Goal: Use online tool/utility: Utilize a website feature to perform a specific function

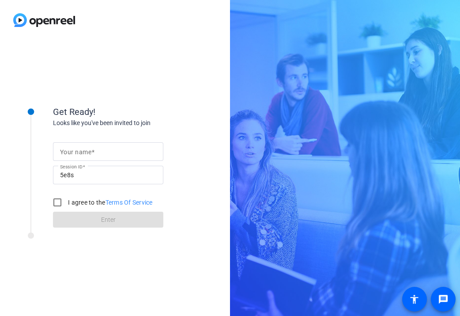
click at [97, 154] on input "Your name" at bounding box center [108, 151] width 96 height 11
type input "[PERSON_NAME]"
click at [58, 200] on input "I agree to the Terms Of Service" at bounding box center [58, 202] width 18 height 18
checkbox input "true"
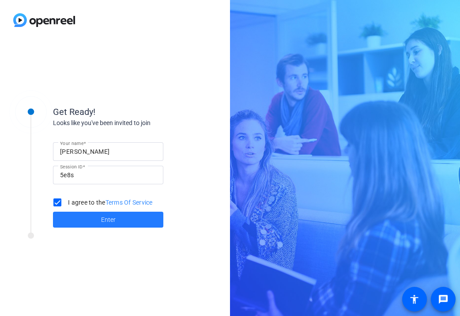
click at [102, 225] on span at bounding box center [108, 219] width 110 height 21
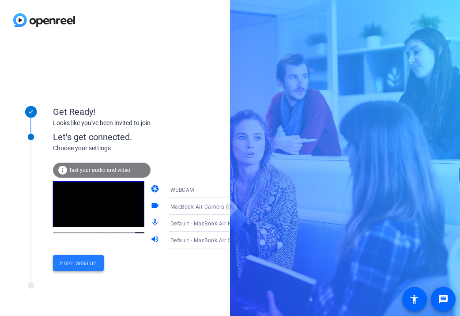
click at [80, 262] on span "Enter session" at bounding box center [78, 262] width 37 height 9
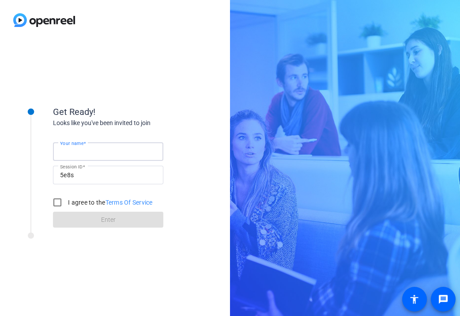
click at [99, 146] on input "Your name" at bounding box center [108, 151] width 96 height 11
type input "[PERSON_NAME]"
click at [62, 204] on input "I agree to the Terms Of Service" at bounding box center [58, 202] width 18 height 18
checkbox input "true"
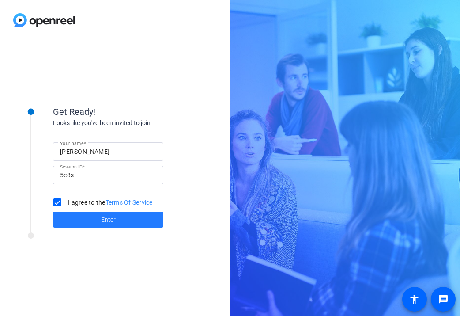
click at [90, 216] on span at bounding box center [108, 219] width 110 height 21
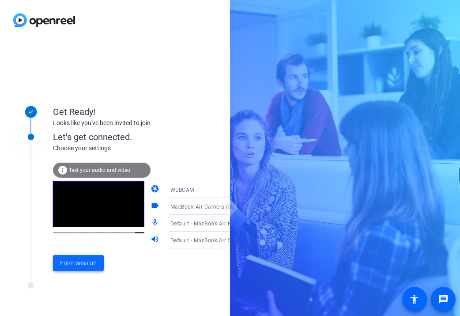
click at [78, 261] on span "Enter session" at bounding box center [78, 262] width 37 height 9
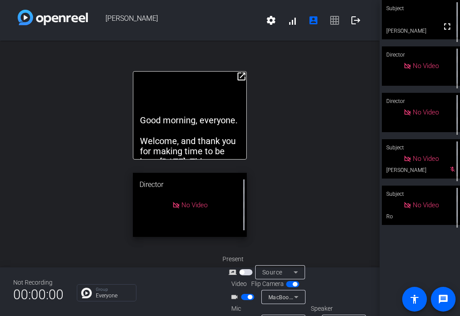
click at [241, 79] on mat-icon "open_in_new" at bounding box center [241, 76] width 11 height 11
